Goal: Task Accomplishment & Management: Use online tool/utility

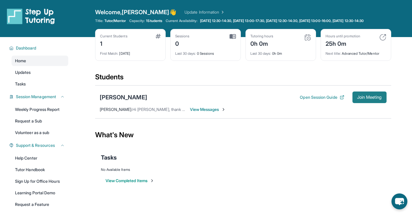
click at [368, 99] on button "Join Meeting" at bounding box center [370, 97] width 34 height 12
